Goal: Information Seeking & Learning: Learn about a topic

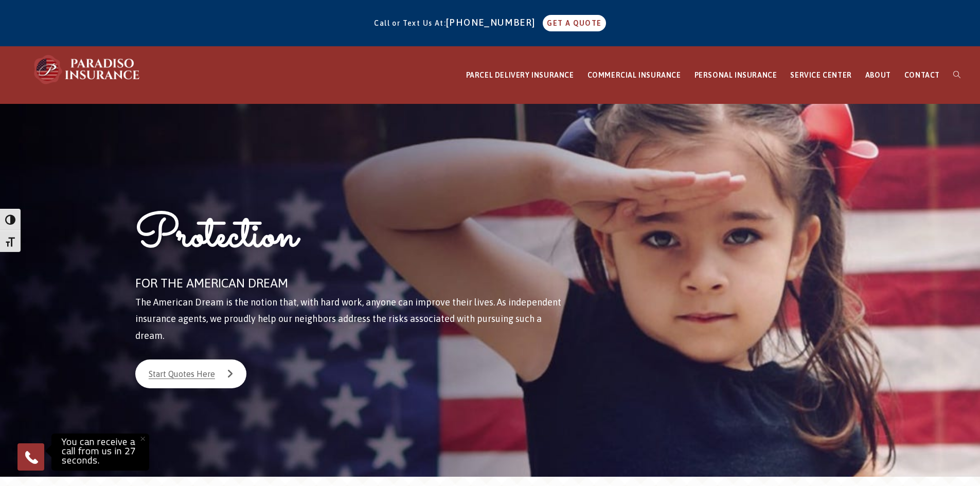
drag, startPoint x: 440, startPoint y: 238, endPoint x: 406, endPoint y: 102, distance: 140.5
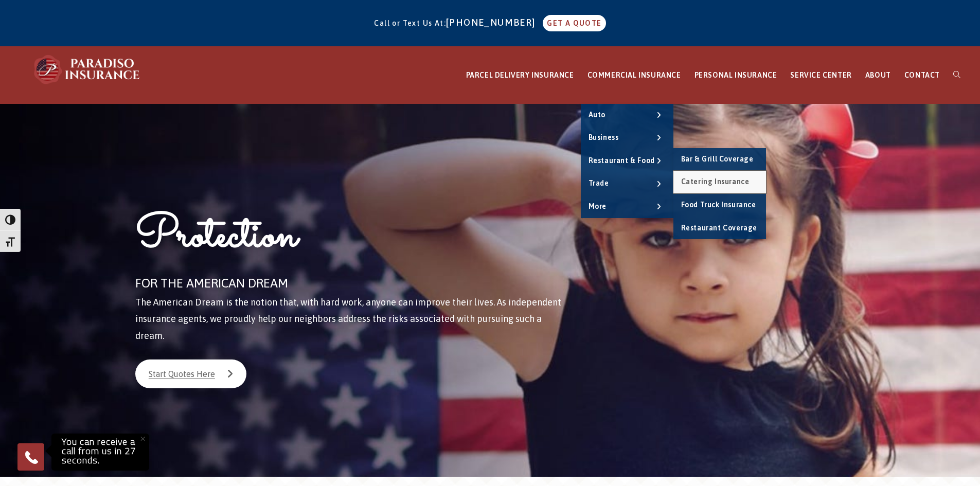
click at [709, 179] on span "Catering Insurance" at bounding box center [715, 181] width 68 height 8
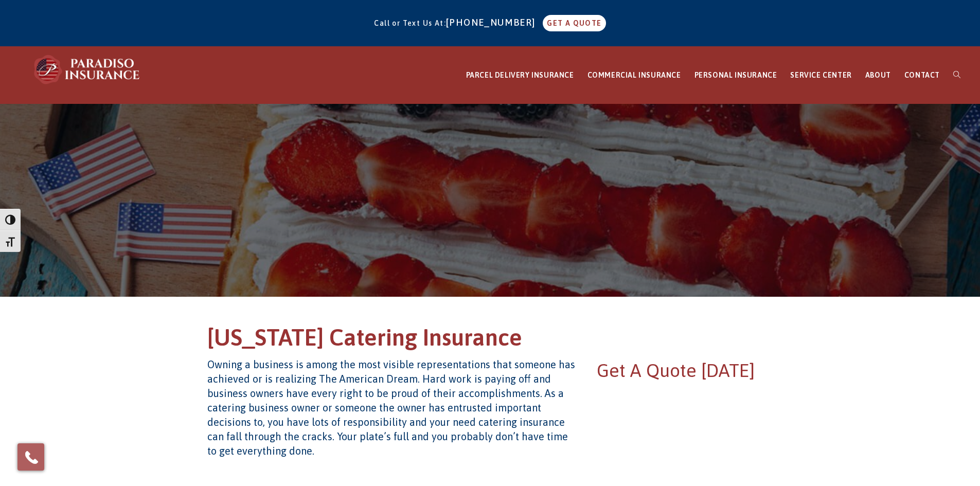
drag, startPoint x: 415, startPoint y: 222, endPoint x: 525, endPoint y: 39, distance: 213.7
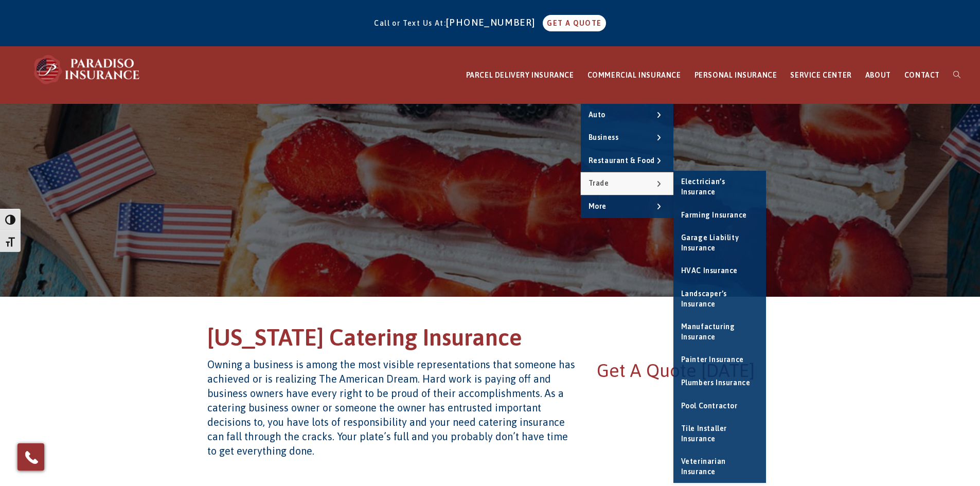
click at [609, 187] on span "Trade" at bounding box center [598, 183] width 21 height 8
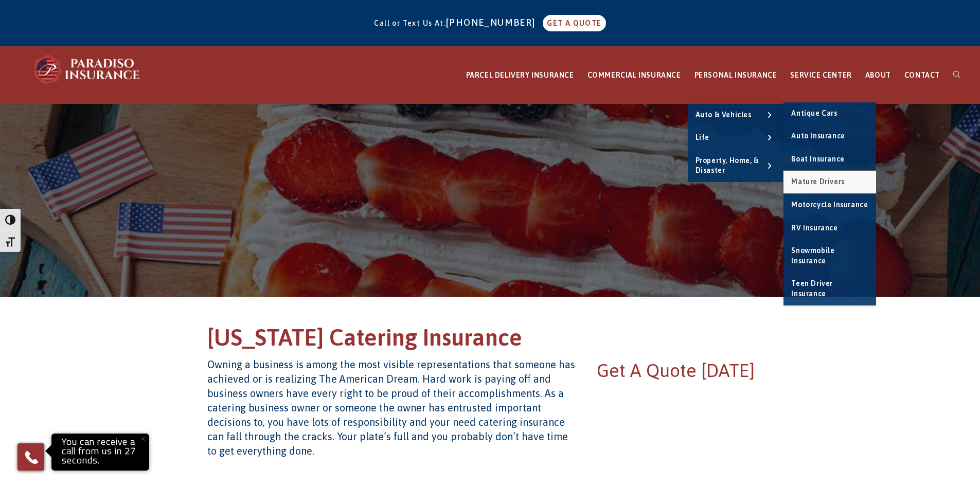
click at [815, 180] on span "Mature Drivers" at bounding box center [817, 181] width 53 height 8
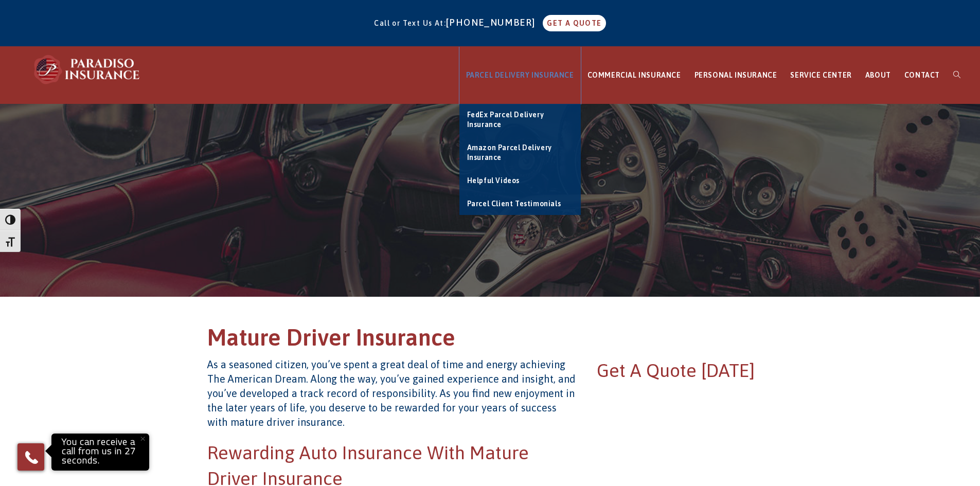
click at [529, 81] on link "PARCEL DELIVERY INSURANCE" at bounding box center [519, 75] width 121 height 57
click at [527, 74] on span "PARCEL DELIVERY INSURANCE" at bounding box center [520, 75] width 108 height 8
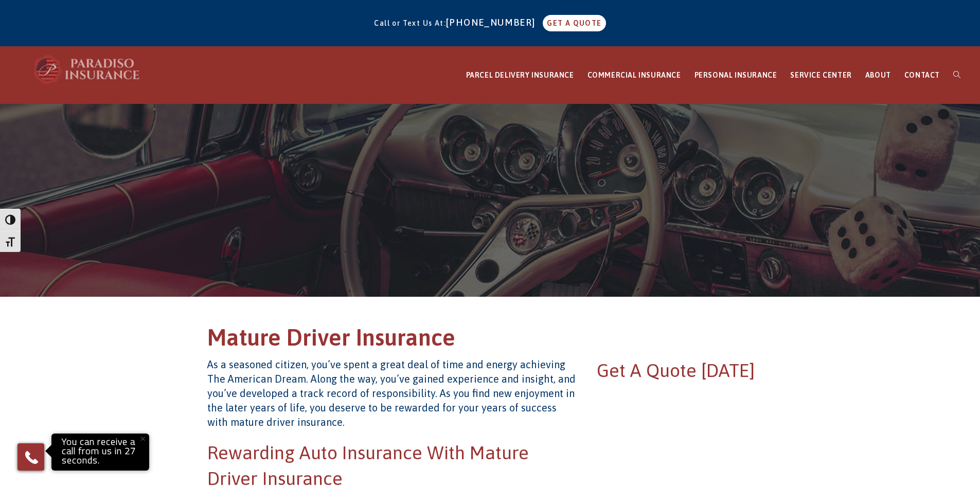
click at [116, 56] on img at bounding box center [87, 69] width 113 height 31
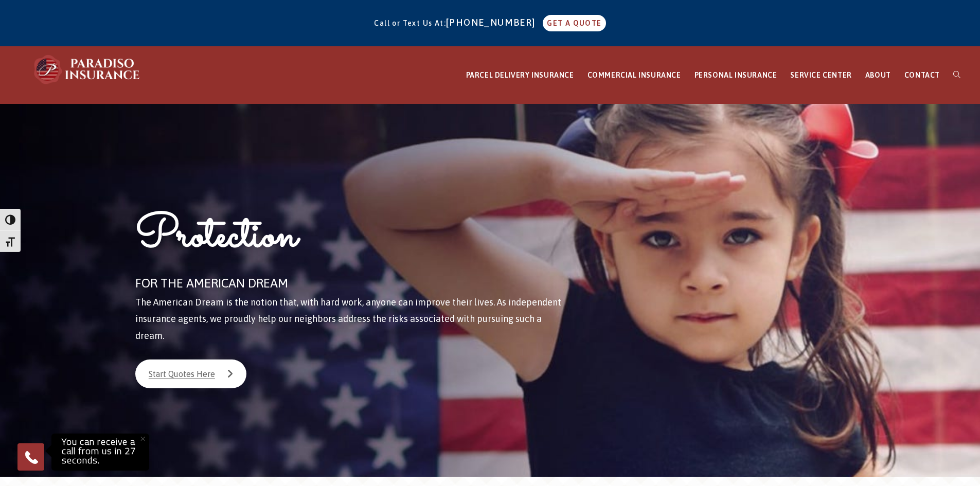
drag, startPoint x: 427, startPoint y: 198, endPoint x: 416, endPoint y: 137, distance: 61.2
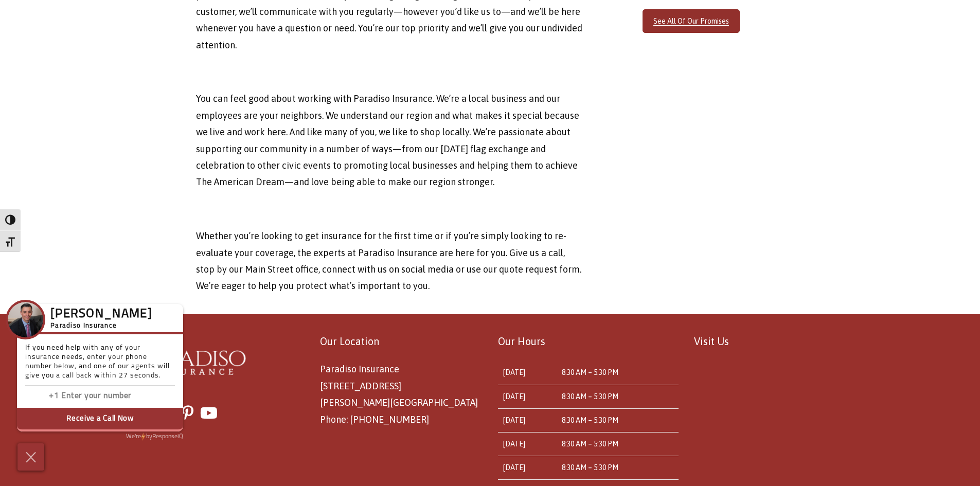
scroll to position [3387, 0]
